Goal: Task Accomplishment & Management: Manage account settings

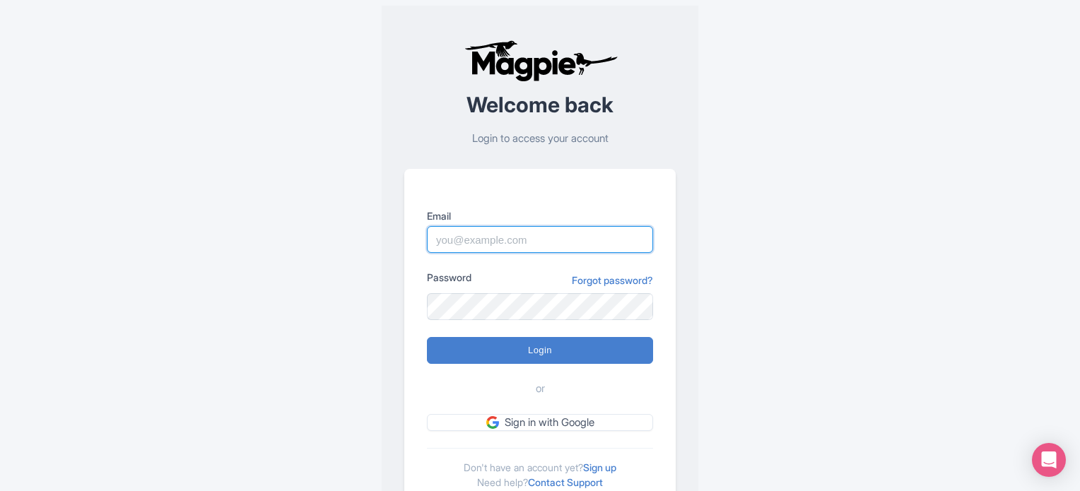
drag, startPoint x: 0, startPoint y: 0, endPoint x: 516, endPoint y: 235, distance: 566.9
click at [516, 235] on input "Email" at bounding box center [540, 239] width 226 height 27
type input "[EMAIL_ADDRESS][DOMAIN_NAME]"
click at [526, 231] on input "[EMAIL_ADDRESS][DOMAIN_NAME]" at bounding box center [540, 239] width 226 height 27
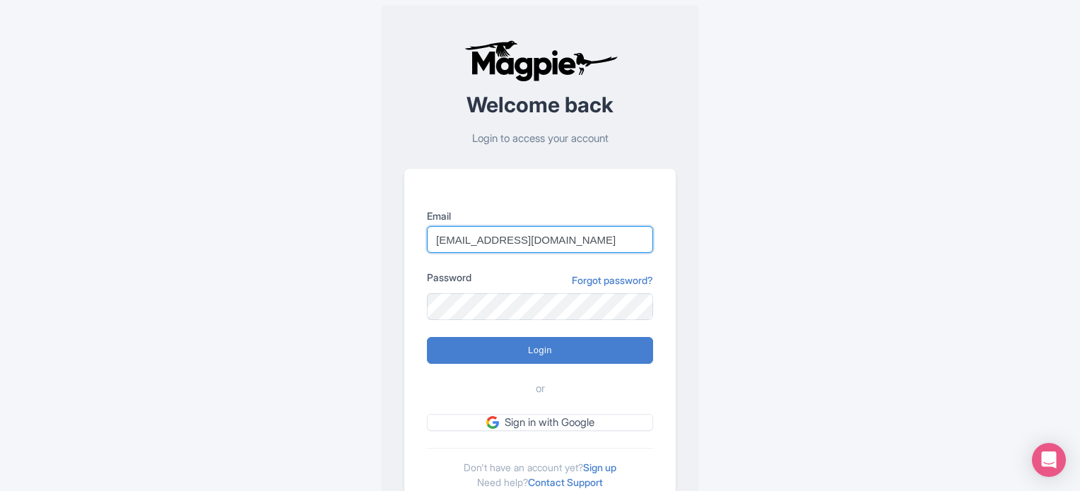
click at [526, 231] on input "[EMAIL_ADDRESS][DOMAIN_NAME]" at bounding box center [540, 239] width 226 height 27
drag, startPoint x: 483, startPoint y: 243, endPoint x: 532, endPoint y: 241, distance: 48.8
click at [483, 243] on input "Email" at bounding box center [540, 239] width 226 height 27
type input "[EMAIL_ADDRESS][DOMAIN_NAME]"
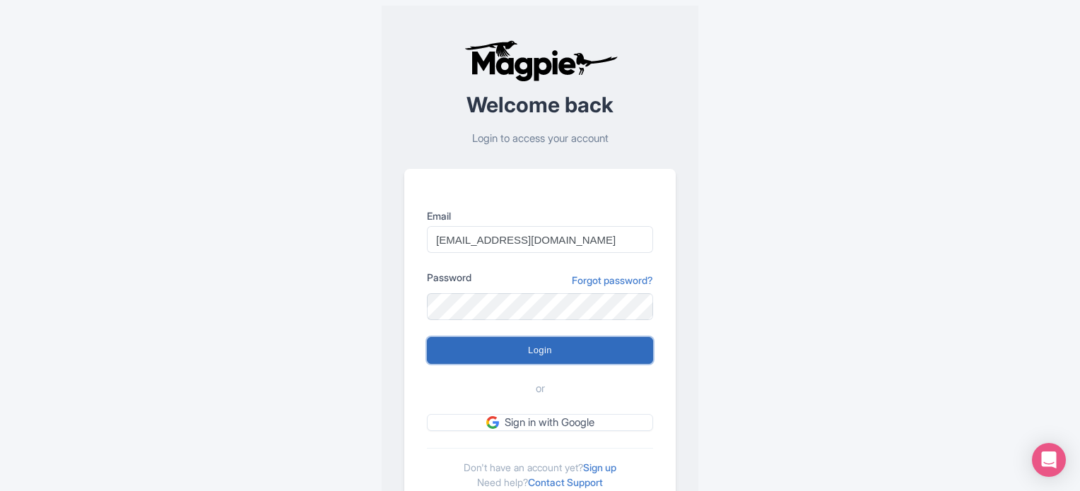
click at [599, 357] on input "Login" at bounding box center [540, 350] width 226 height 27
type input "Logging in..."
